Goal: Navigation & Orientation: Find specific page/section

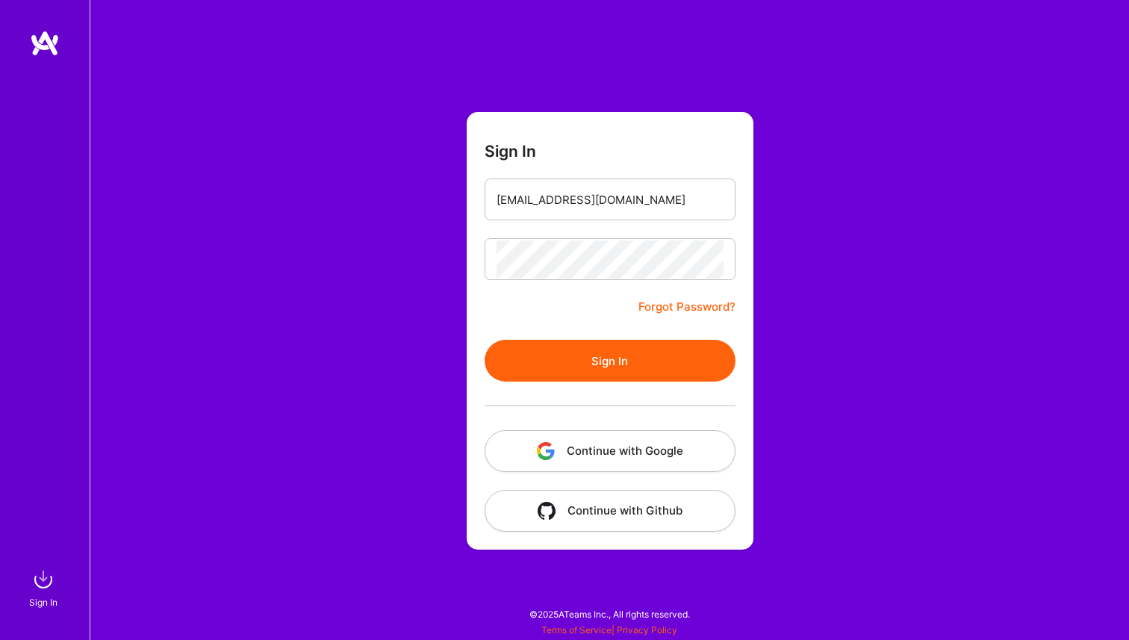
click at [614, 358] on button "Sign In" at bounding box center [610, 361] width 251 height 42
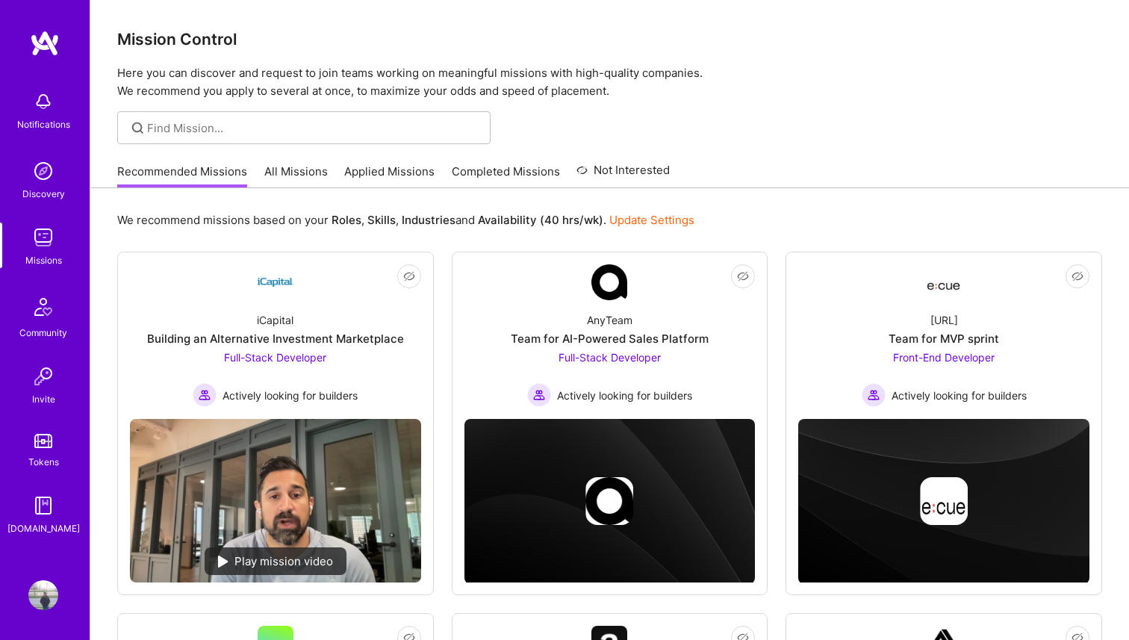
click at [232, 176] on link "Recommended Missions" at bounding box center [182, 176] width 130 height 25
click at [295, 167] on link "All Missions" at bounding box center [295, 176] width 63 height 25
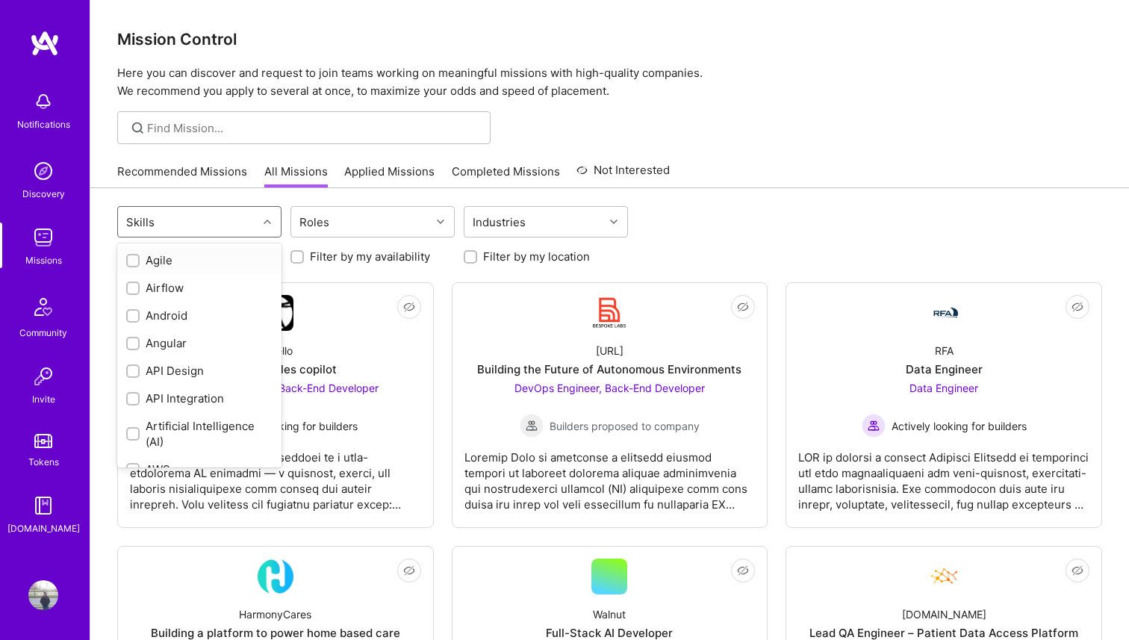
click at [255, 220] on div "Skills" at bounding box center [188, 222] width 140 height 30
click at [201, 324] on div "Android" at bounding box center [199, 316] width 164 height 28
checkbox input "true"
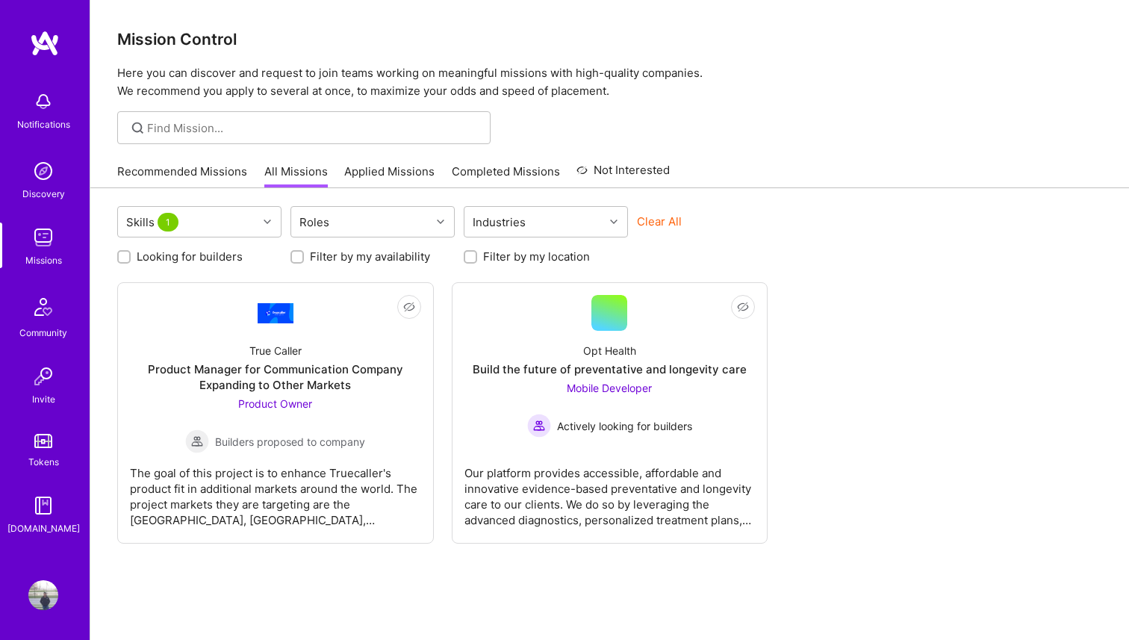
click at [314, 581] on div "Skills 1 Roles Industries Clear All Looking for builders Filter by my availabil…" at bounding box center [609, 444] width 1039 height 512
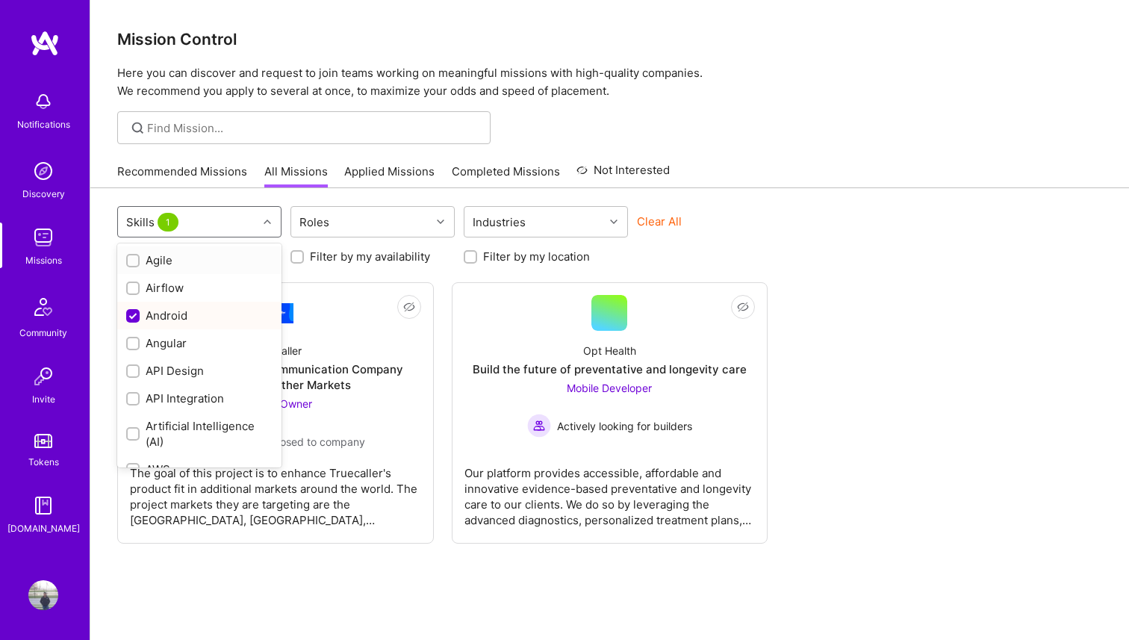
click at [215, 218] on div "Skills 1" at bounding box center [188, 222] width 140 height 30
click at [185, 317] on div "Android" at bounding box center [199, 316] width 146 height 16
checkbox input "false"
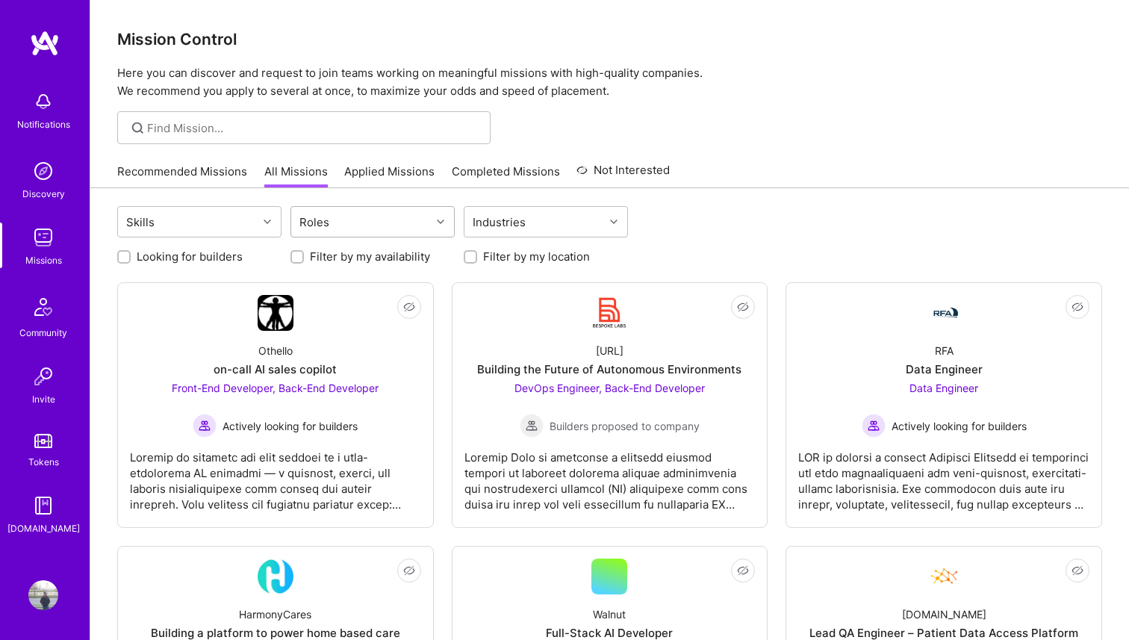
click at [344, 215] on div "Roles" at bounding box center [361, 222] width 140 height 30
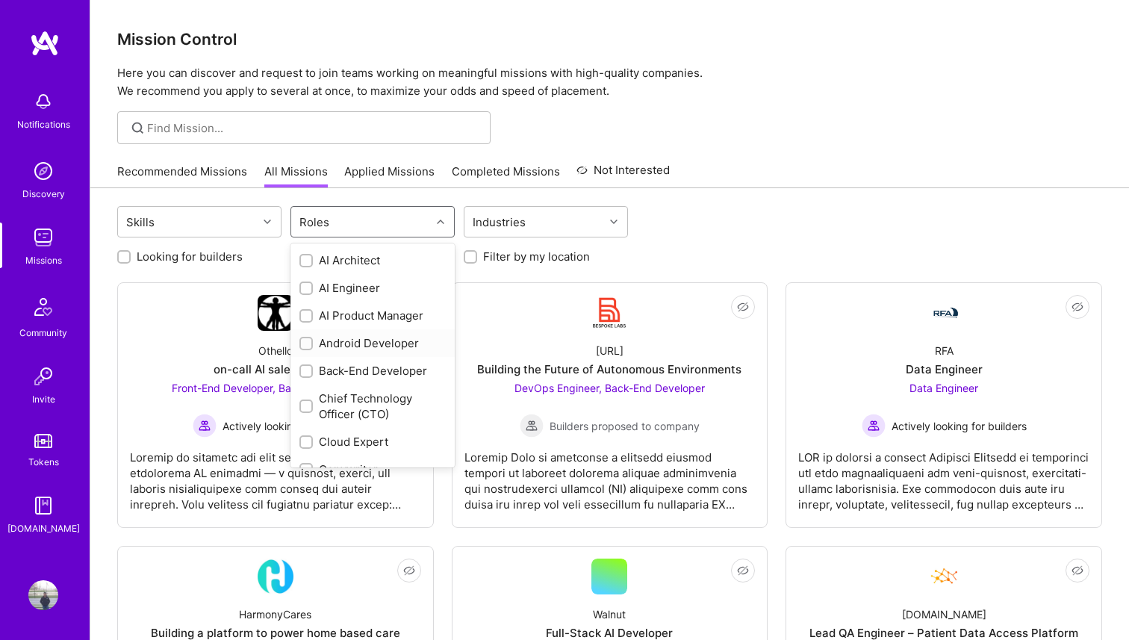
click at [321, 340] on div "Android Developer" at bounding box center [372, 343] width 146 height 16
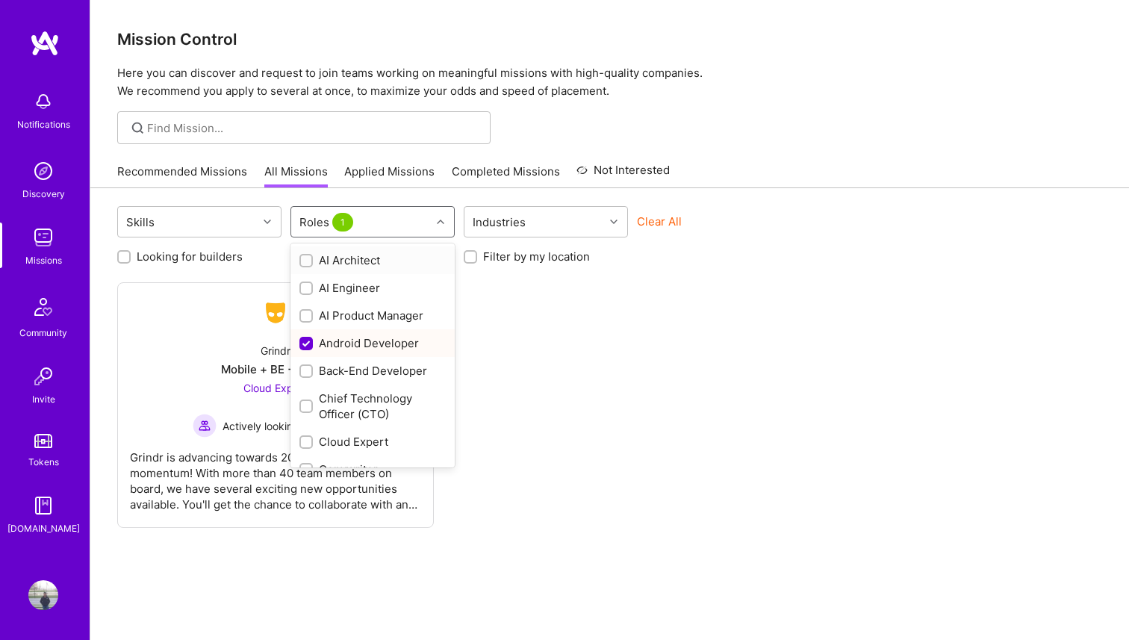
click at [321, 340] on div "Android Developer" at bounding box center [372, 343] width 146 height 16
checkbox input "false"
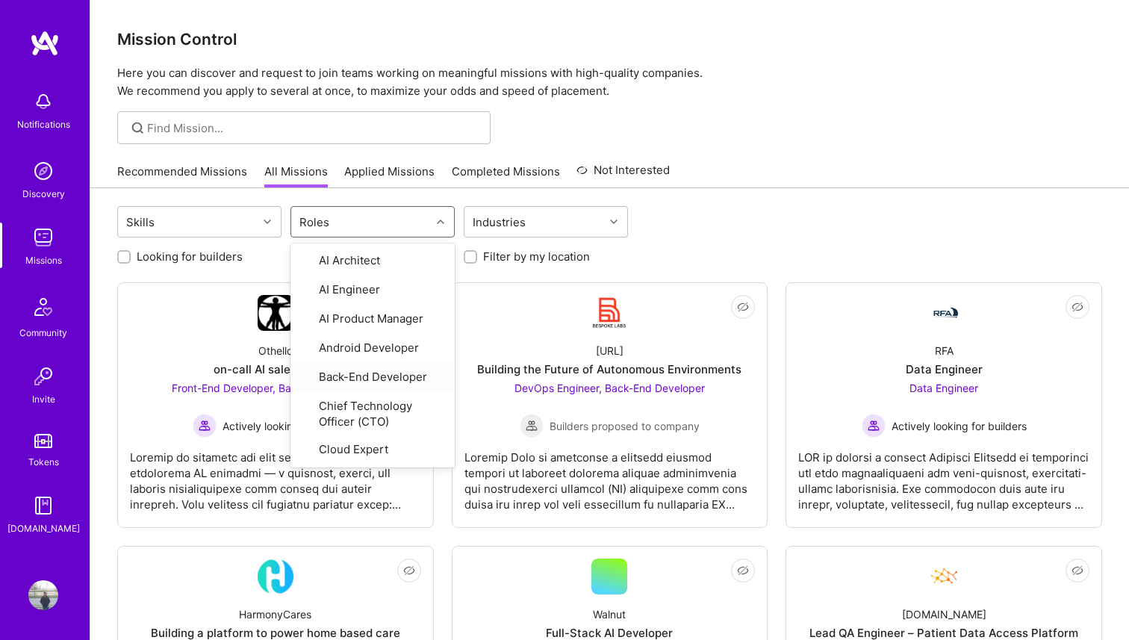
click at [714, 237] on div "Skills option Android Developer, deselected. option Back-End Developer focused,…" at bounding box center [609, 223] width 985 height 35
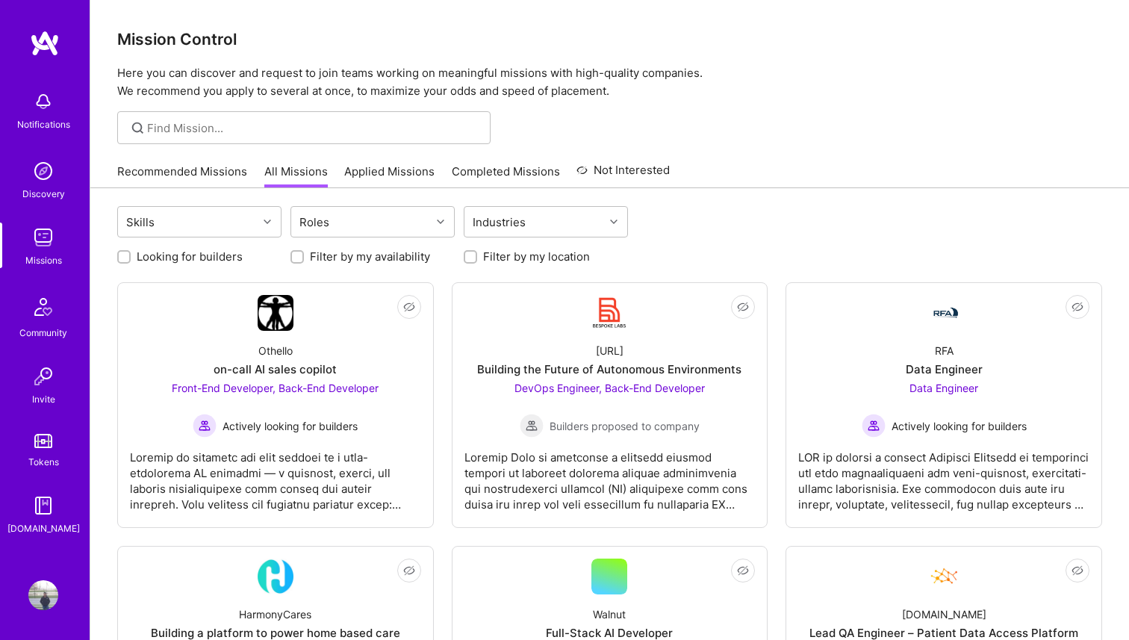
click at [40, 255] on div "Missions" at bounding box center [43, 260] width 37 height 16
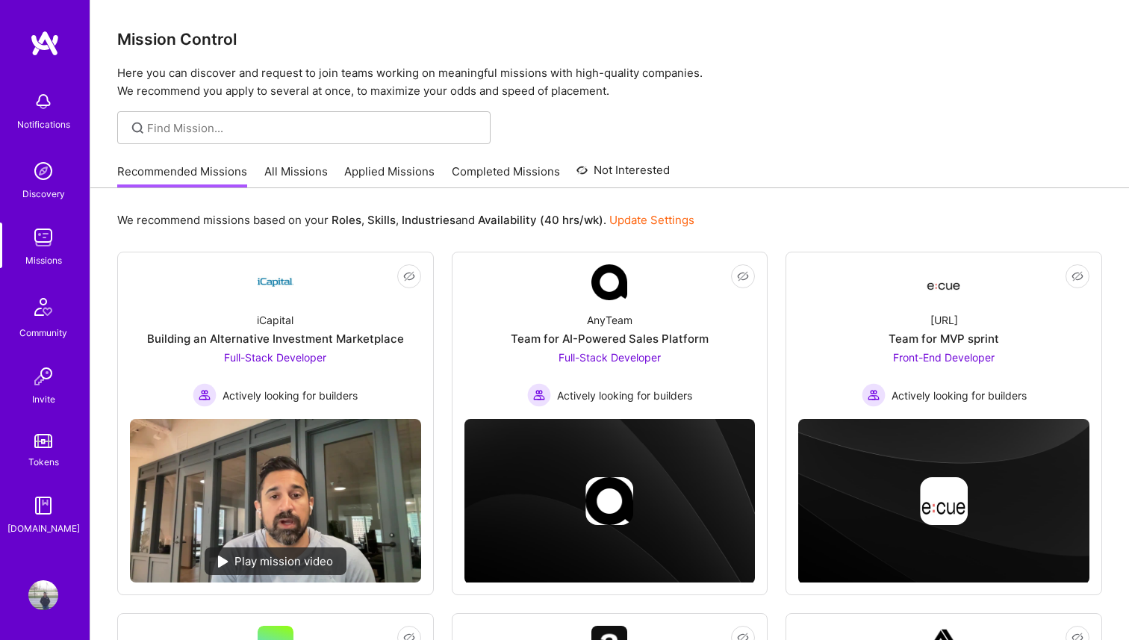
click at [40, 255] on div "Missions" at bounding box center [43, 260] width 37 height 16
click at [32, 194] on div "Discovery" at bounding box center [43, 194] width 43 height 16
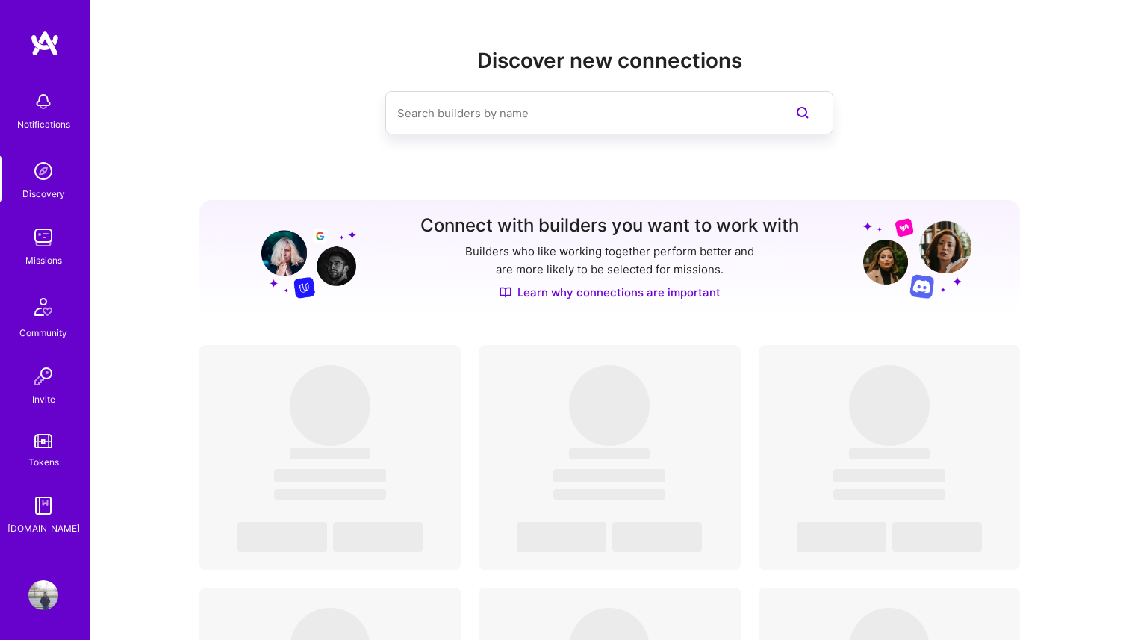
click at [513, 135] on div "Discover new connections" at bounding box center [610, 116] width 822 height 134
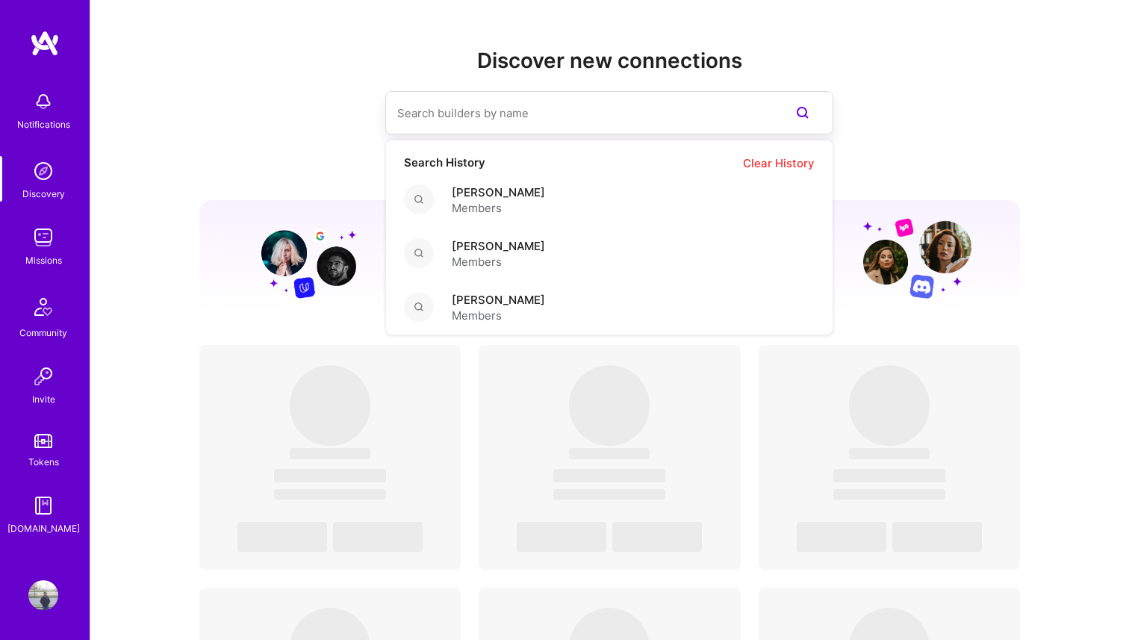
click at [516, 121] on input at bounding box center [579, 113] width 364 height 38
click at [516, 186] on span "[PERSON_NAME]" at bounding box center [498, 192] width 93 height 16
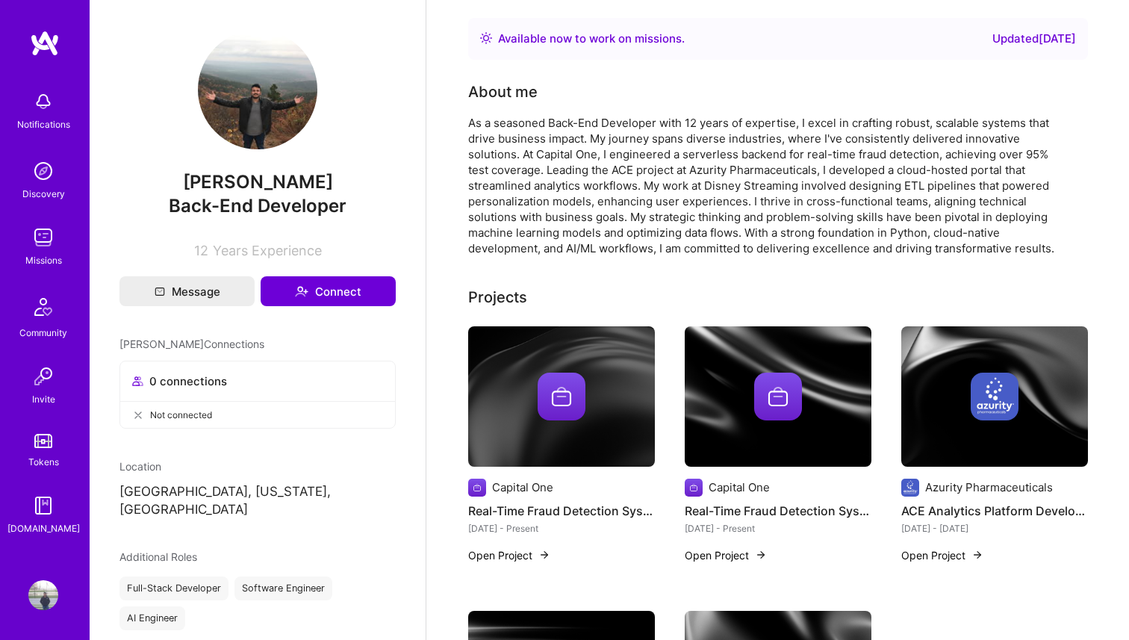
click at [56, 239] on img at bounding box center [43, 238] width 30 height 30
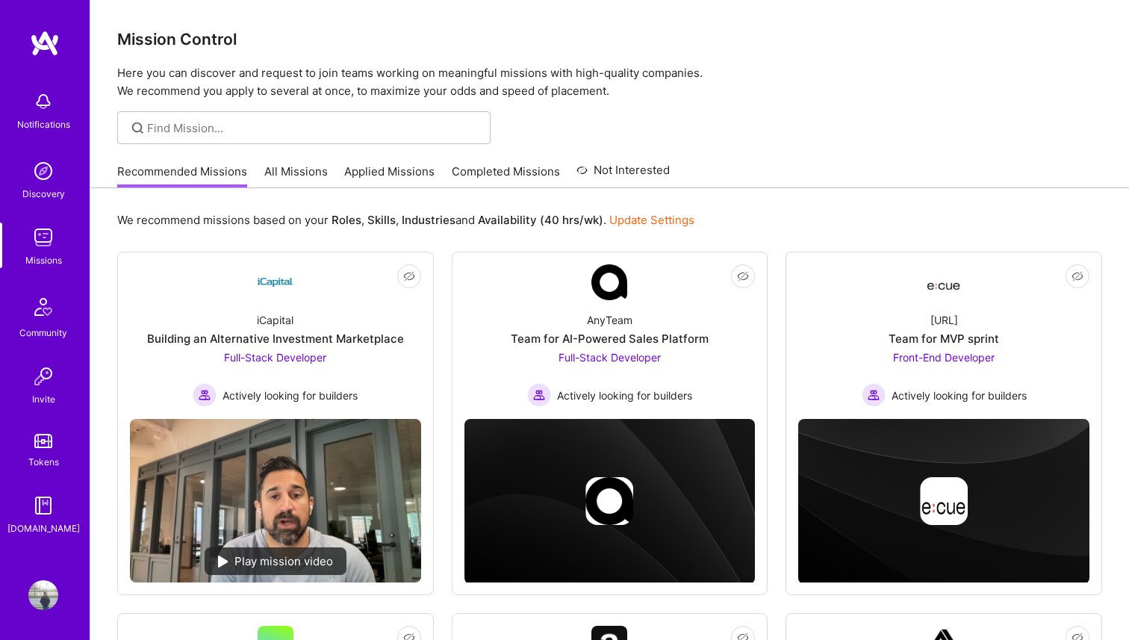
click at [361, 119] on div at bounding box center [303, 127] width 373 height 33
click at [358, 122] on input at bounding box center [313, 128] width 332 height 16
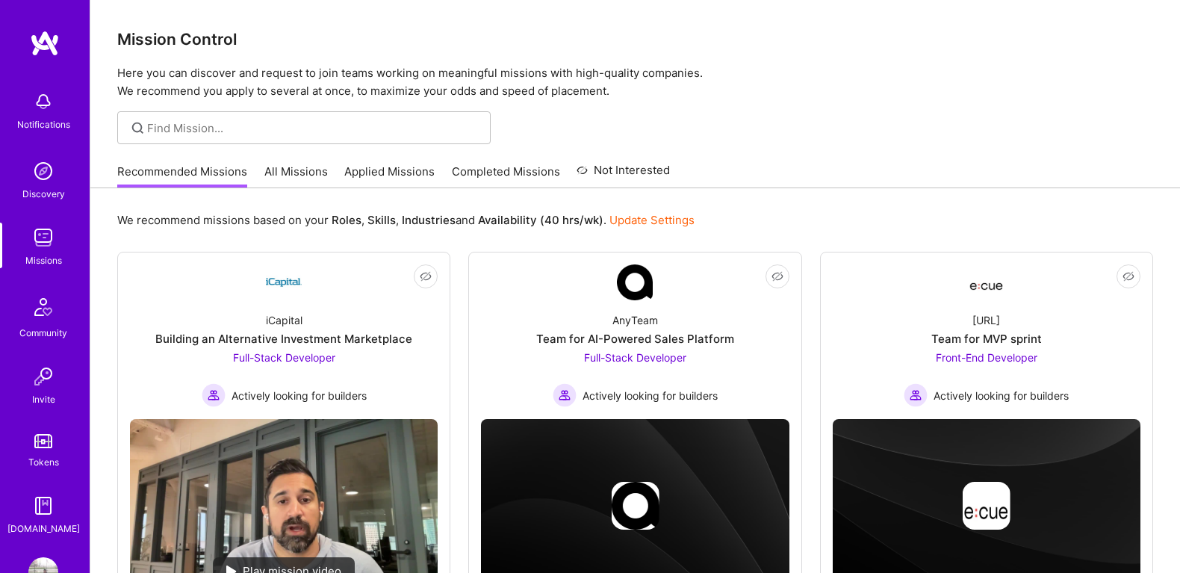
click at [46, 128] on div "Notifications" at bounding box center [43, 125] width 53 height 16
click at [49, 170] on img at bounding box center [43, 171] width 30 height 30
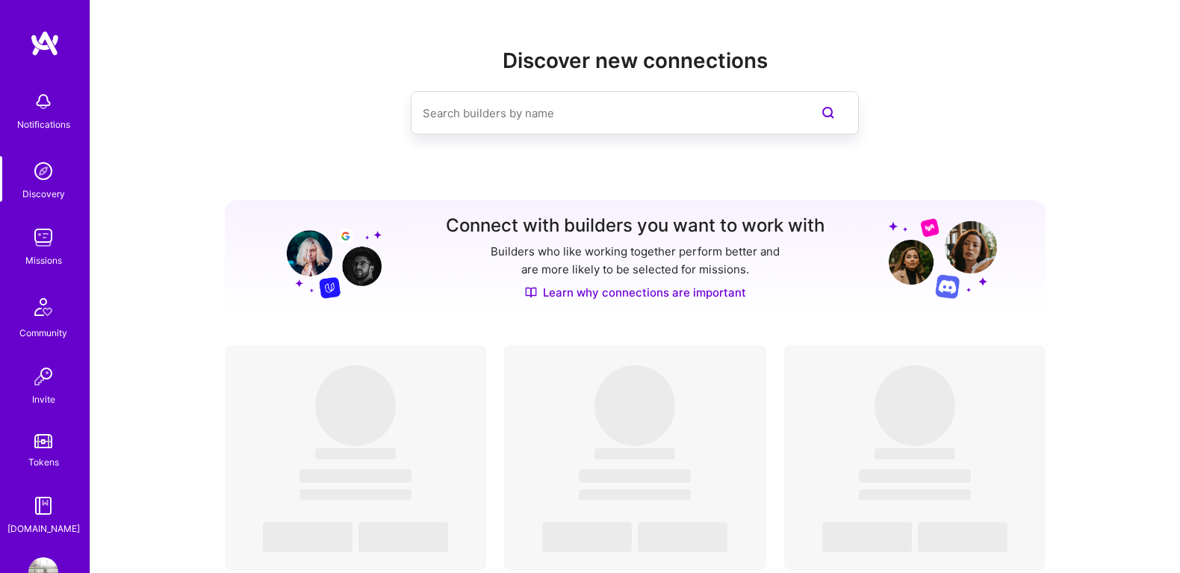
click at [49, 171] on img at bounding box center [43, 171] width 30 height 30
click at [42, 258] on div "Missions" at bounding box center [43, 260] width 37 height 16
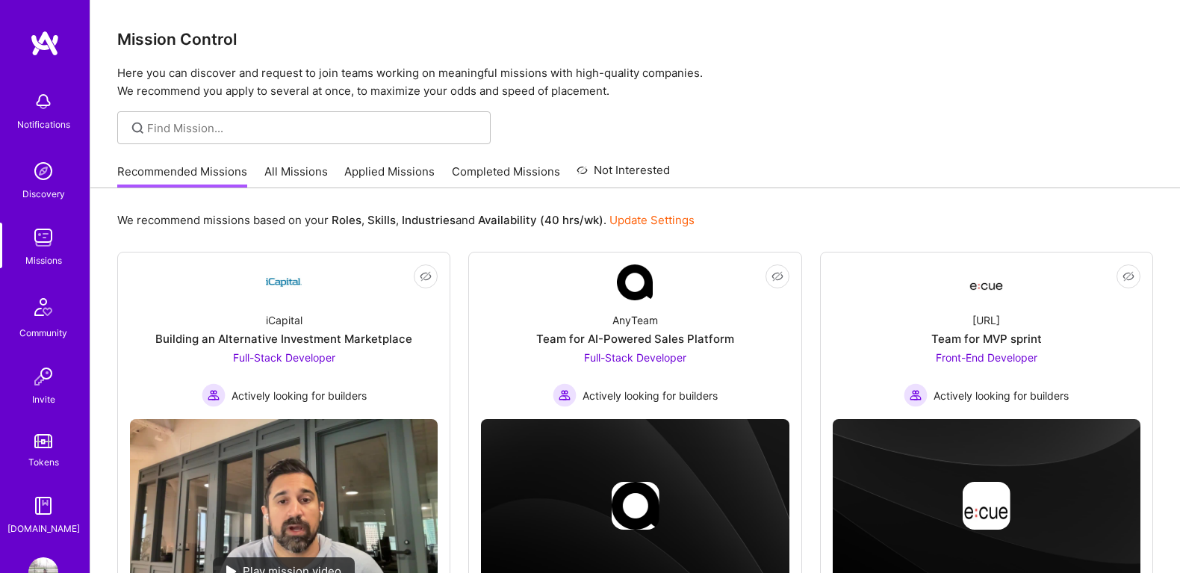
click at [59, 278] on div "Notifications Discovery Missions Community Invite Tokens [DOMAIN_NAME]" at bounding box center [45, 310] width 90 height 453
click at [54, 258] on div "Missions" at bounding box center [43, 260] width 37 height 16
click at [30, 178] on img at bounding box center [43, 171] width 30 height 30
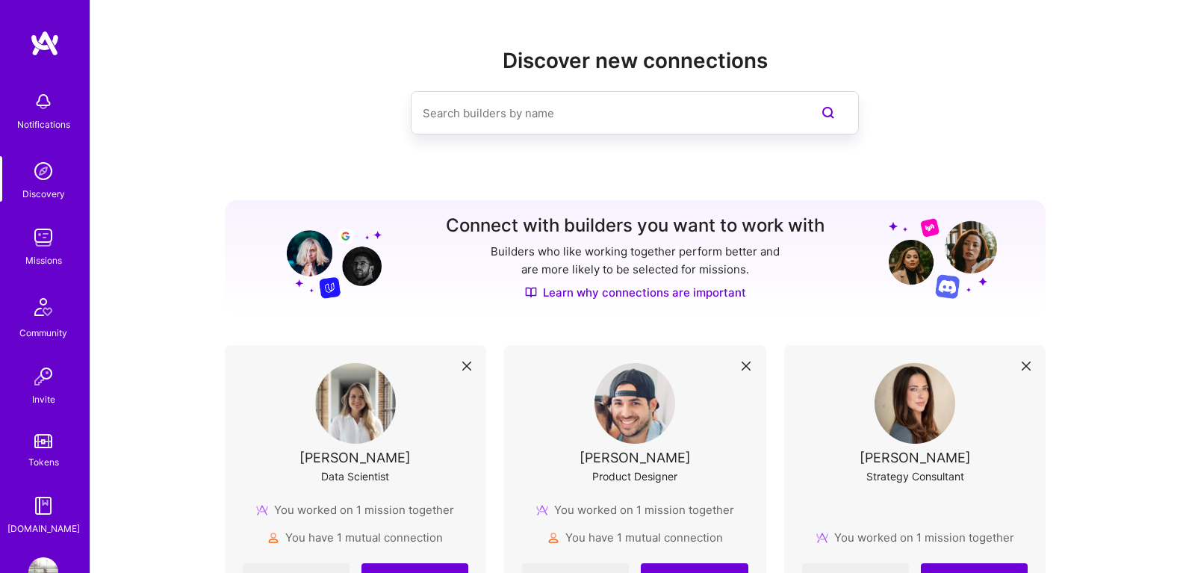
click at [50, 236] on img at bounding box center [43, 238] width 30 height 30
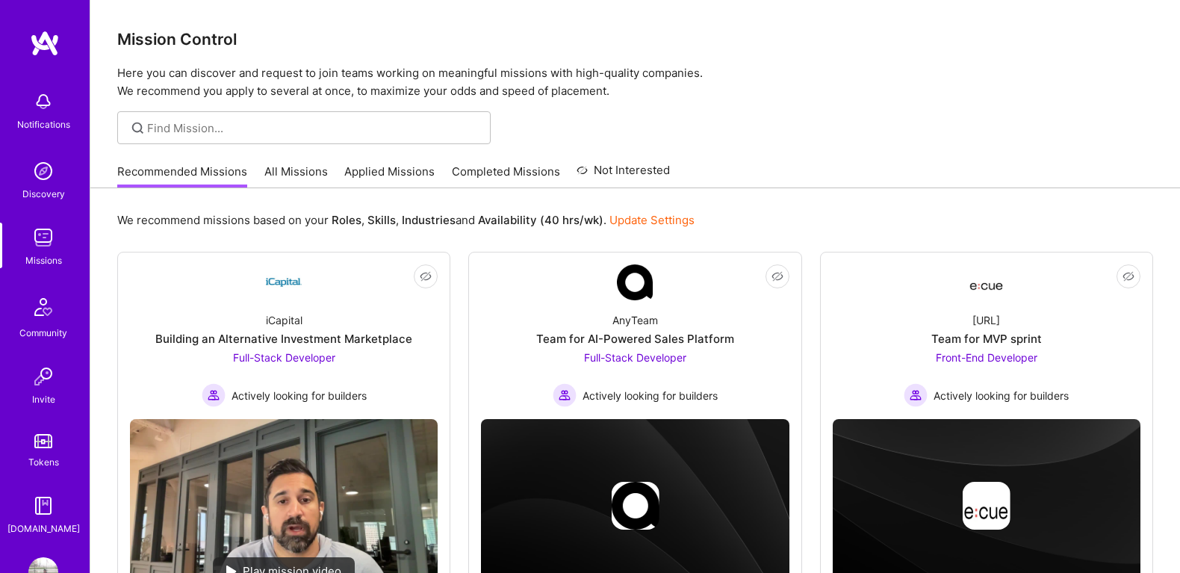
click at [49, 303] on img at bounding box center [43, 307] width 36 height 36
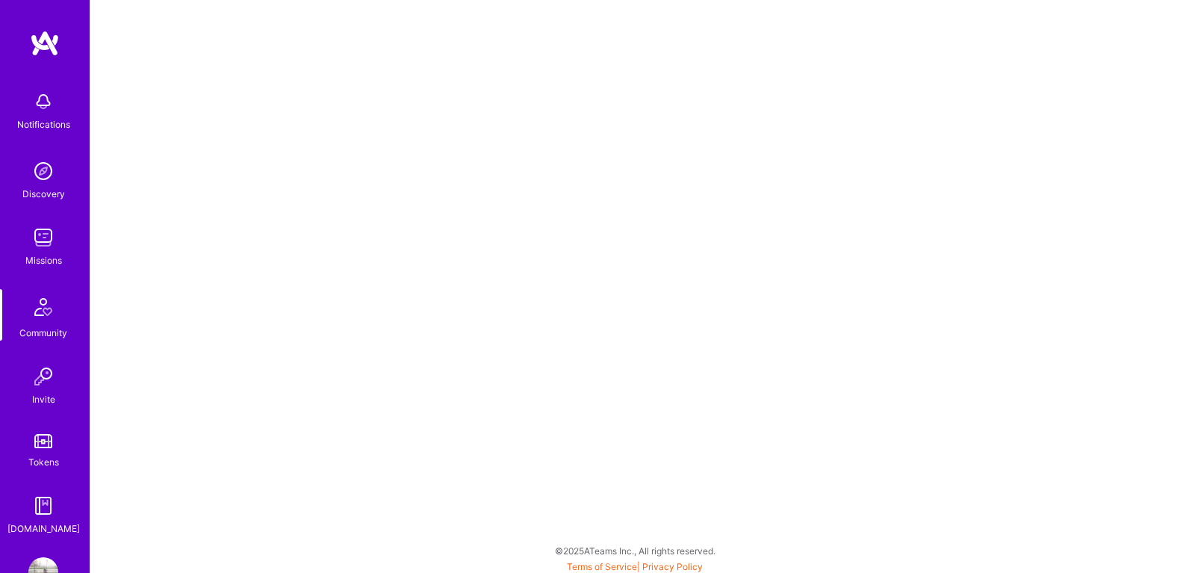
click at [54, 255] on div "Missions" at bounding box center [43, 260] width 37 height 16
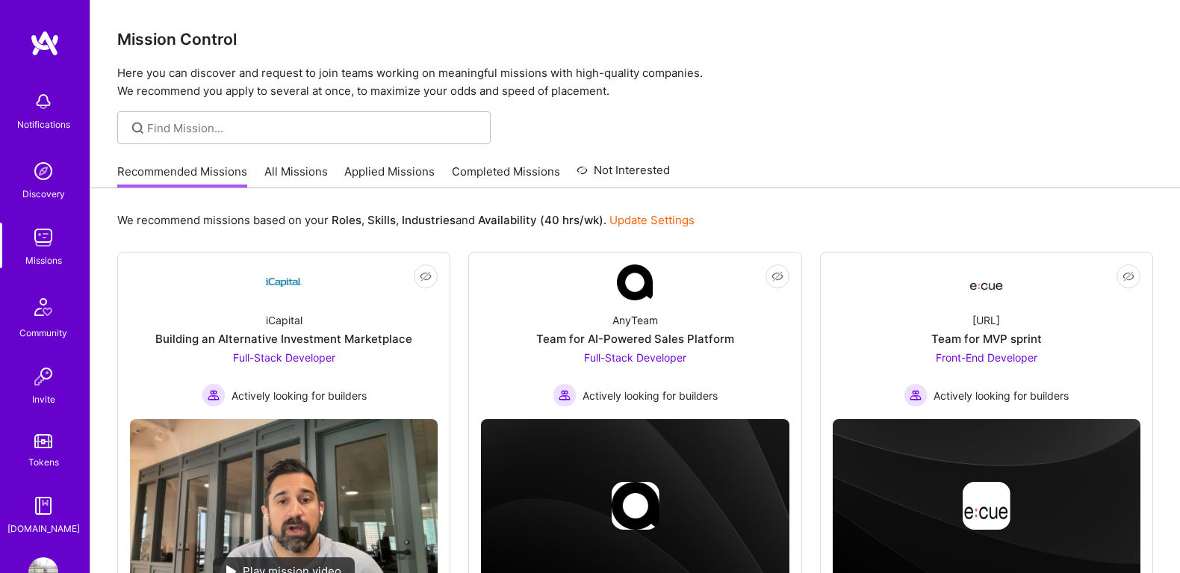
click at [53, 452] on link "Tokens" at bounding box center [43, 449] width 93 height 42
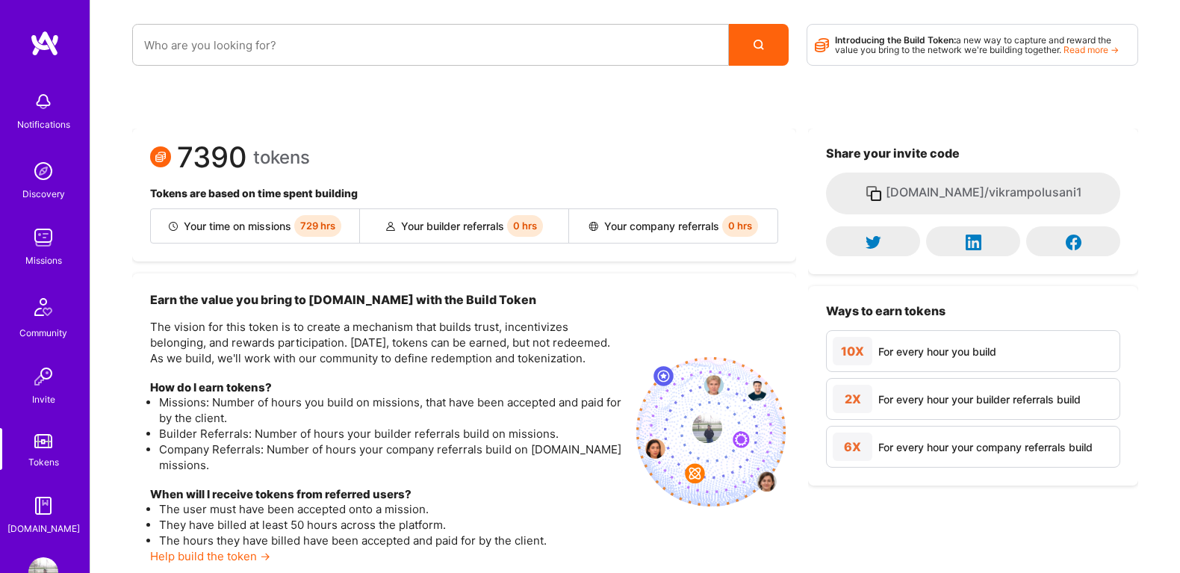
scroll to position [44, 0]
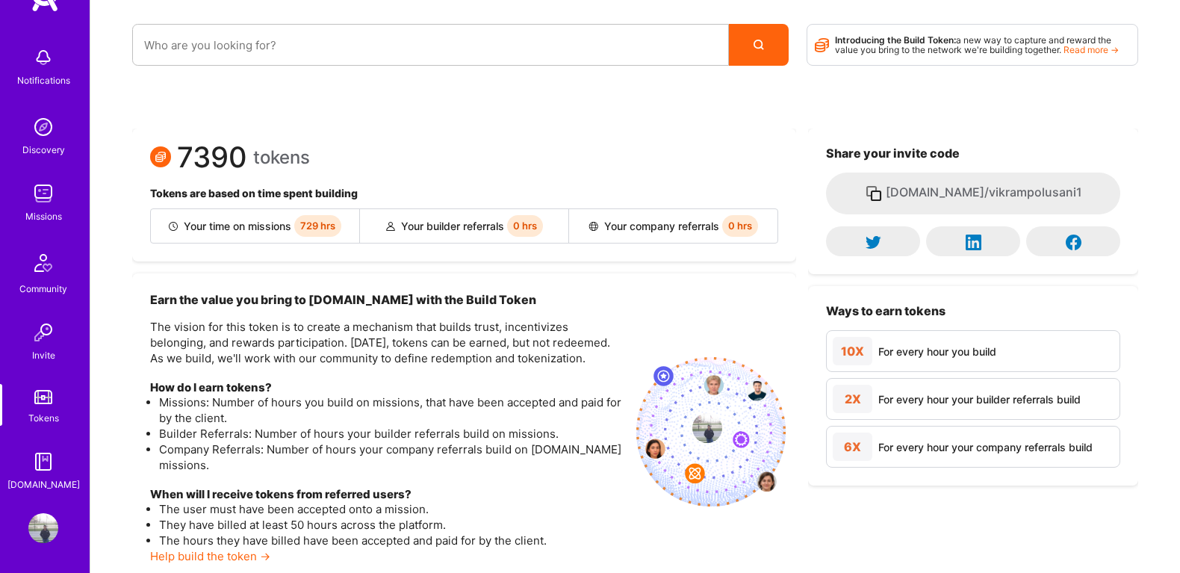
click at [244, 165] on span "7390" at bounding box center [212, 157] width 70 height 16
click at [76, 462] on link "[DOMAIN_NAME]" at bounding box center [43, 470] width 93 height 46
